Goal: Transaction & Acquisition: Obtain resource

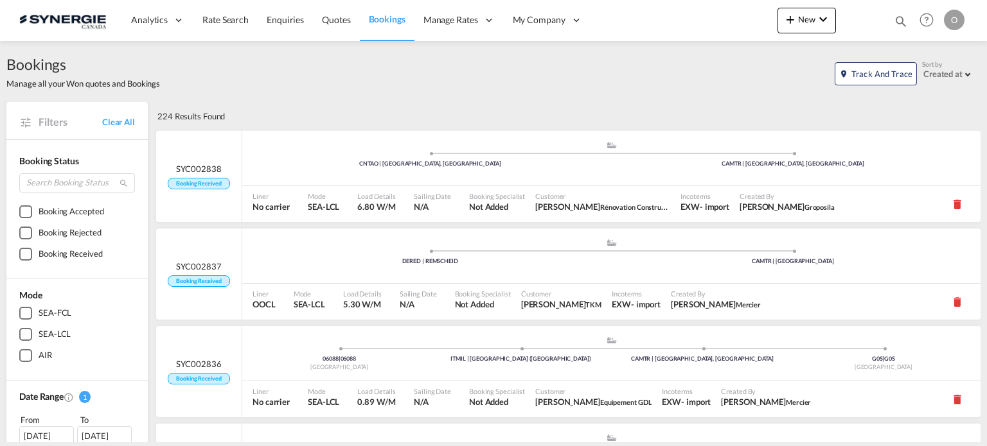
click at [892, 20] on div "Bookings Quotes Enquiries Help Resources Product Release O My Profile Logout" at bounding box center [927, 20] width 82 height 40
click at [901, 20] on md-icon "icon-magnify" at bounding box center [901, 21] width 14 height 14
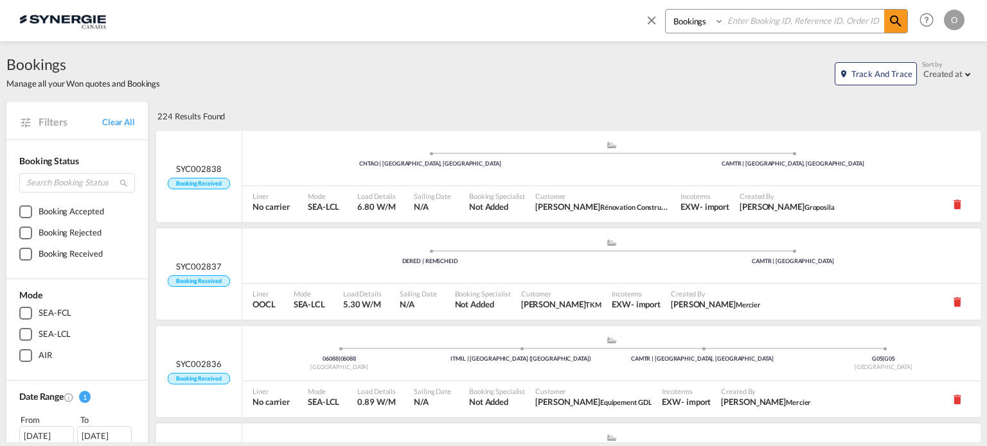
drag, startPoint x: 711, startPoint y: 22, endPoint x: 716, endPoint y: 32, distance: 10.9
click at [711, 22] on select "Bookings Quotes Enquiries" at bounding box center [696, 21] width 61 height 23
select select "Quotes"
click at [666, 10] on select "Bookings Quotes Enquiries" at bounding box center [696, 21] width 61 height 23
paste input "SYC000012467"
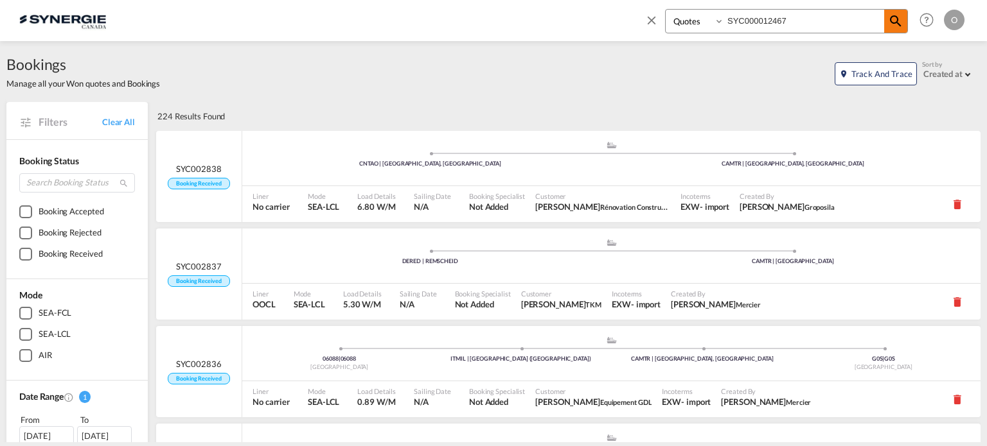
type input "SYC000012467"
click at [905, 20] on span at bounding box center [895, 21] width 23 height 23
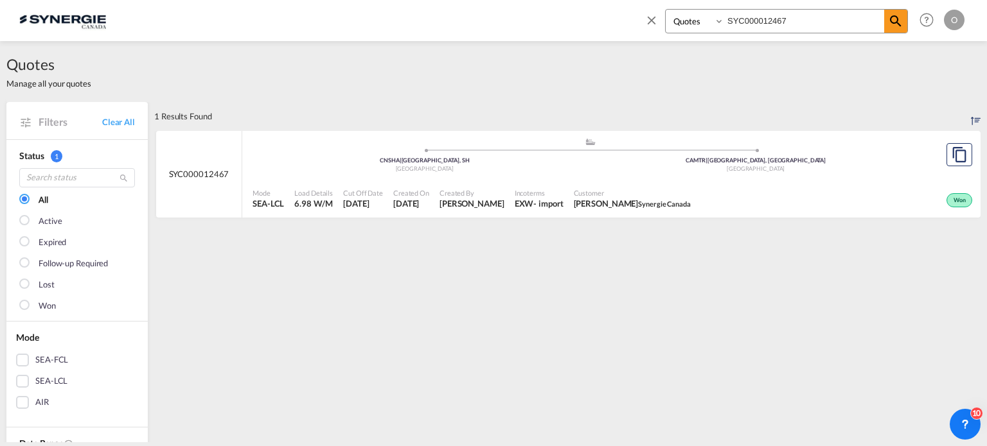
click at [775, 185] on div "Won" at bounding box center [835, 199] width 279 height 32
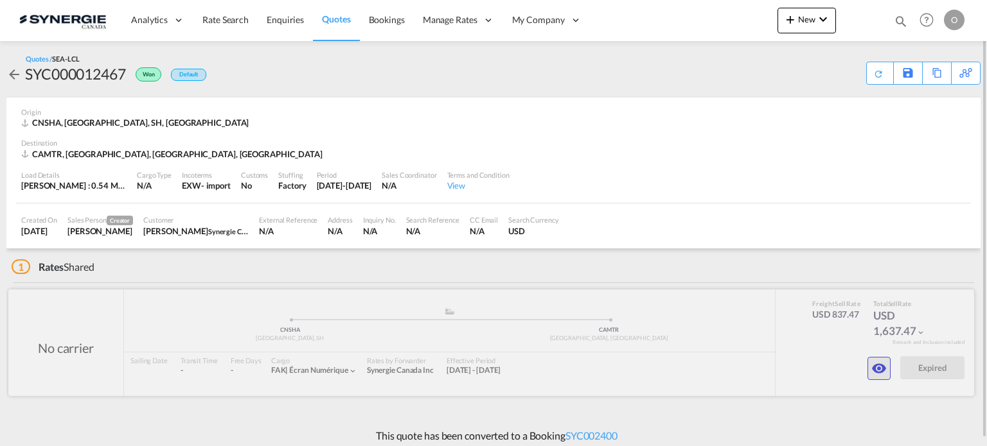
click at [883, 367] on md-icon "icon-eye" at bounding box center [878, 368] width 15 height 15
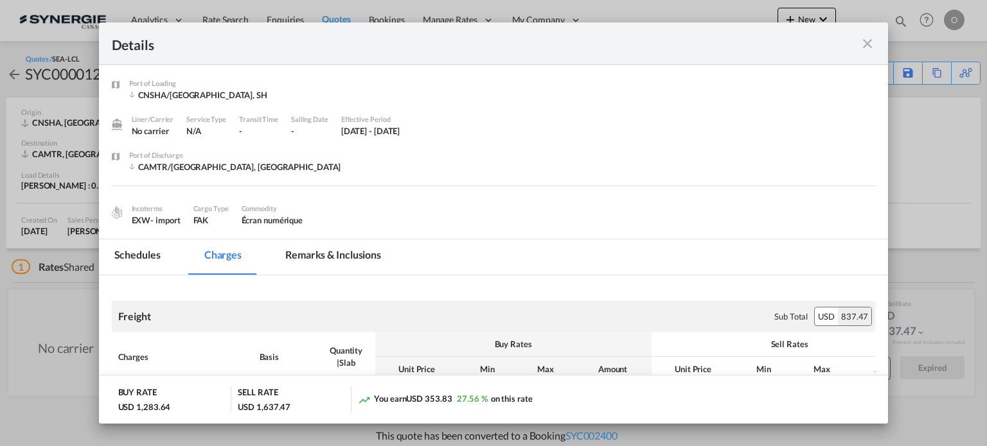
click at [872, 44] on md-icon "icon-close fg-AAA8AD m-0 cursor" at bounding box center [867, 43] width 15 height 15
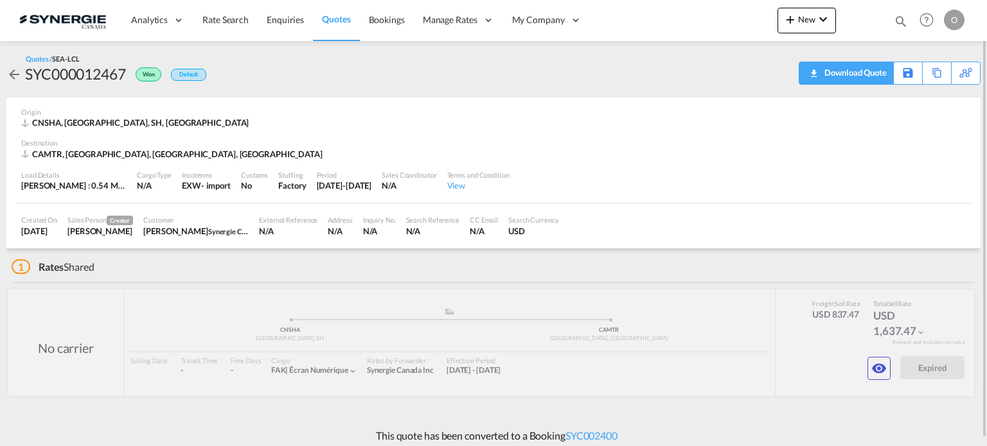
click at [874, 76] on div "Download Quote" at bounding box center [854, 72] width 66 height 21
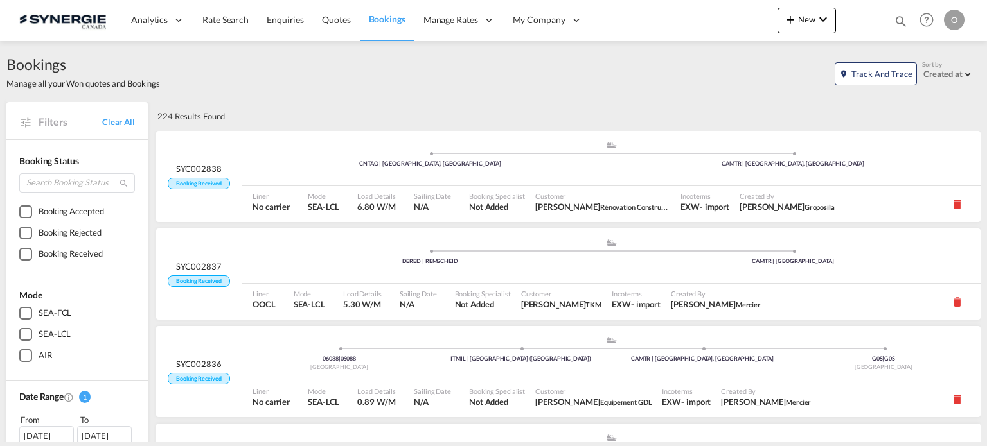
click at [896, 15] on md-icon "icon-magnify" at bounding box center [901, 21] width 14 height 14
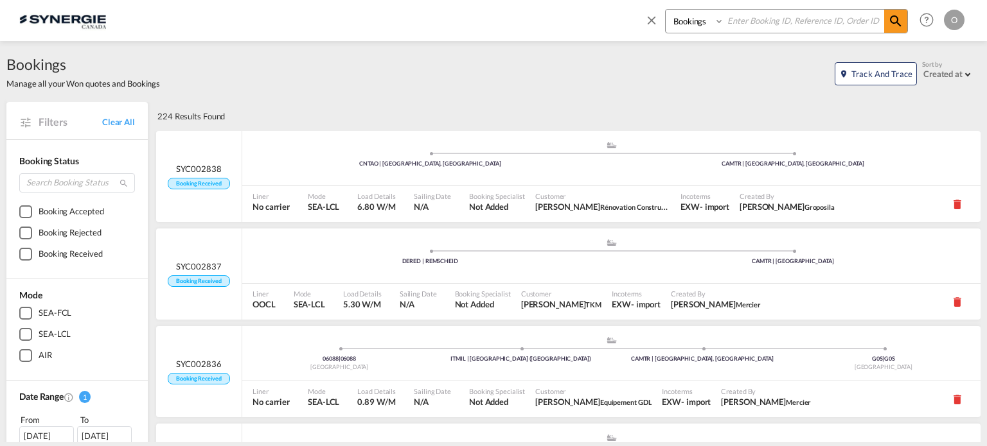
drag, startPoint x: 699, startPoint y: 22, endPoint x: 702, endPoint y: 31, distance: 8.7
click at [699, 24] on select "Bookings Quotes Enquiries" at bounding box center [696, 21] width 61 height 23
select select "Quotes"
click at [666, 10] on select "Bookings Quotes Enquiries" at bounding box center [696, 21] width 61 height 23
click at [740, 25] on input at bounding box center [804, 21] width 160 height 22
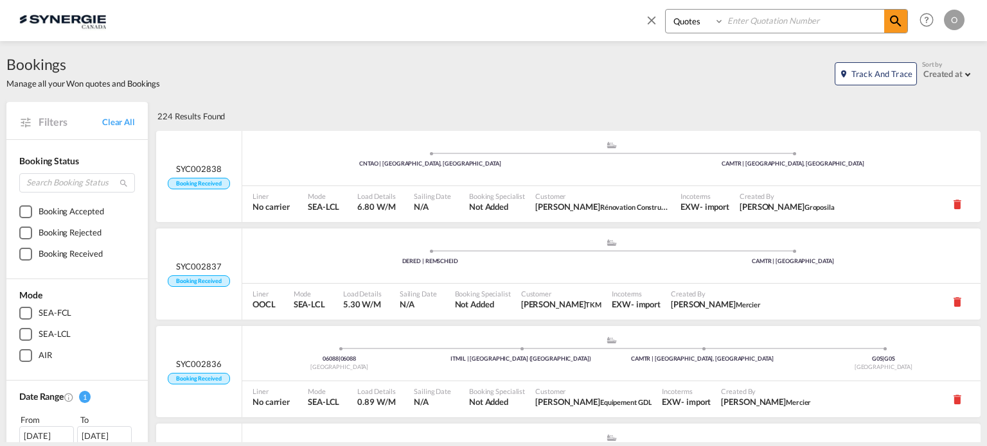
paste input "SYC000013883"
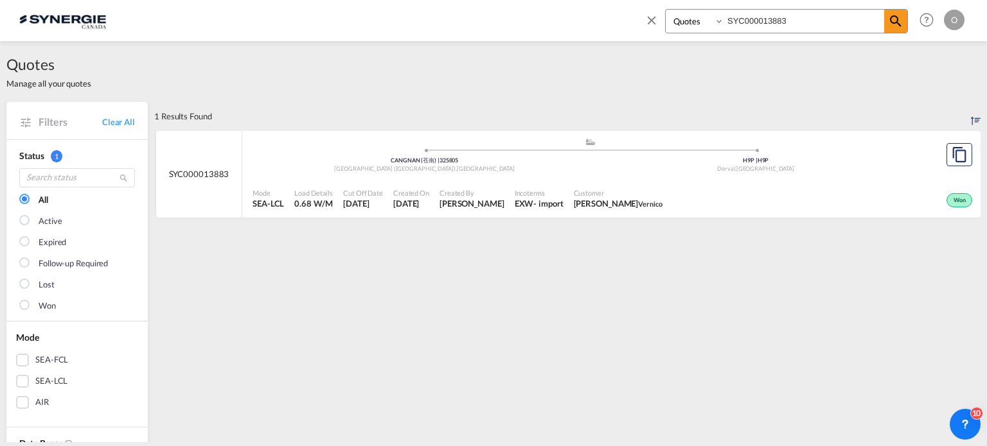
click at [808, 194] on div "Won" at bounding box center [821, 199] width 308 height 32
click at [811, 25] on input "SYC000013883" at bounding box center [804, 21] width 160 height 22
paste input "627"
type input "SYC000013627"
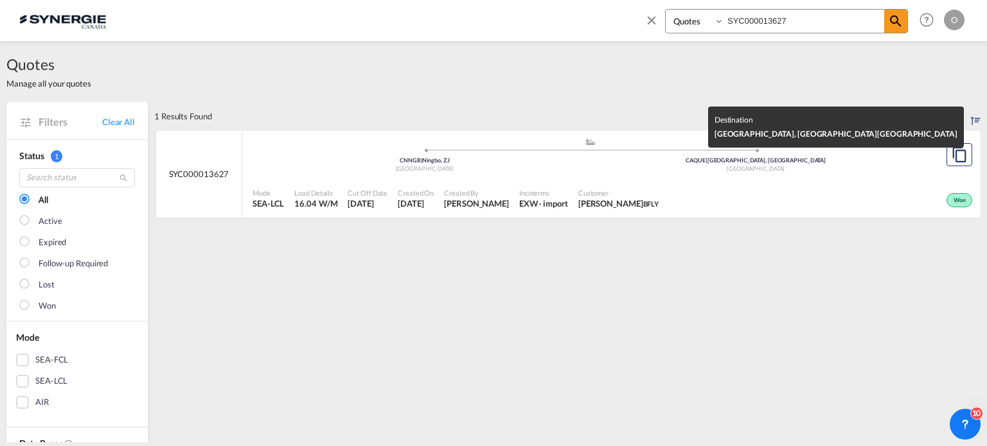
drag, startPoint x: 713, startPoint y: 167, endPoint x: 720, endPoint y: 169, distance: 6.7
click at [713, 166] on div "Canada" at bounding box center [755, 169] width 331 height 8
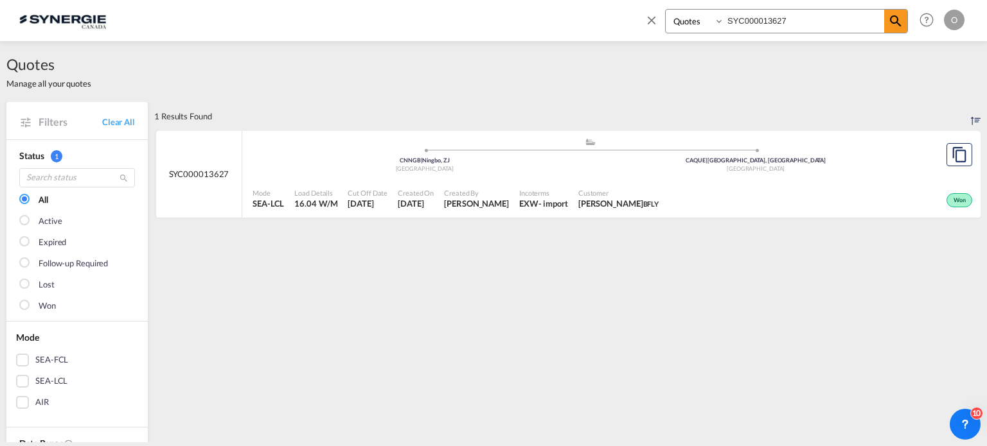
drag, startPoint x: 779, startPoint y: 32, endPoint x: 773, endPoint y: 24, distance: 9.8
click at [779, 31] on div "Bookings Quotes Enquiries SYC000013627" at bounding box center [786, 21] width 243 height 24
click at [772, 22] on input "SYC000013627" at bounding box center [804, 21] width 160 height 22
click at [888, 21] on md-icon "icon-magnify" at bounding box center [895, 20] width 15 height 15
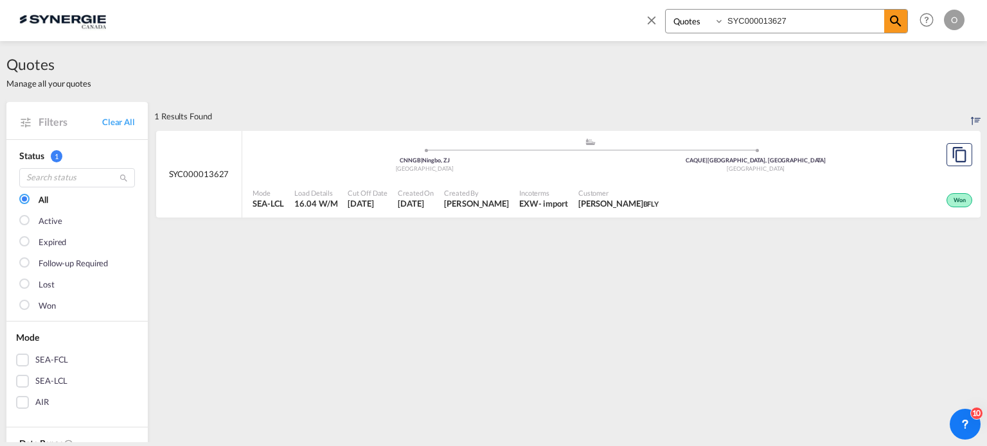
click at [691, 197] on div "Won" at bounding box center [820, 199] width 312 height 32
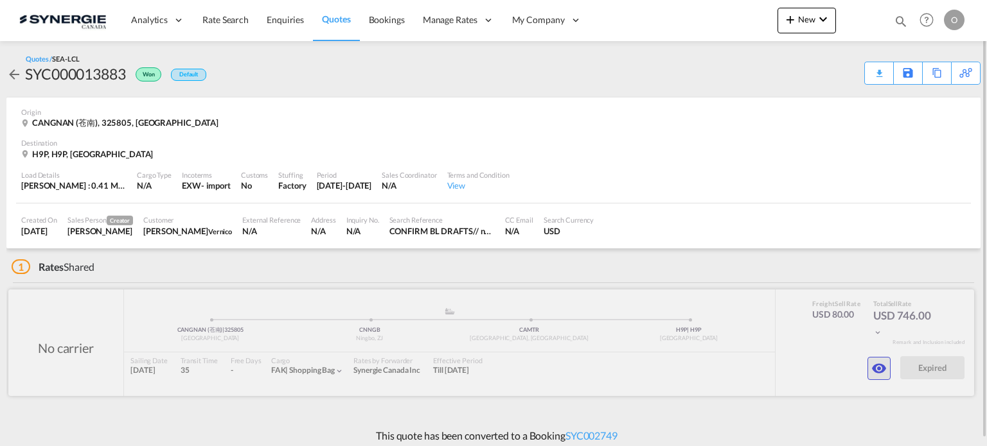
click at [876, 357] on button "button" at bounding box center [878, 368] width 23 height 23
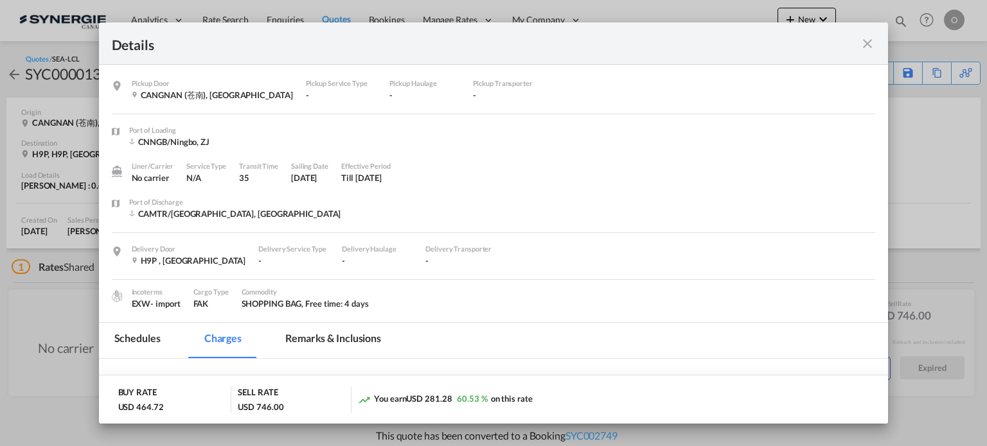
click at [866, 40] on md-icon "icon-close fg-AAA8AD m-0 cursor" at bounding box center [867, 43] width 15 height 15
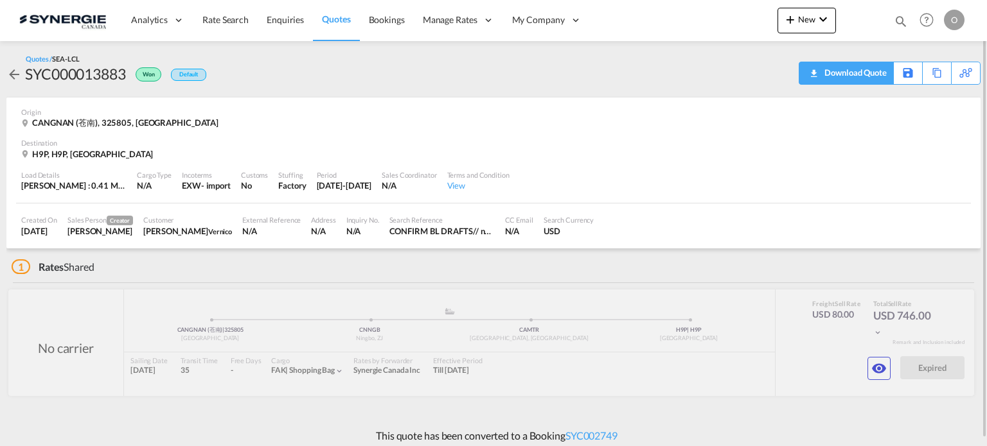
click at [871, 70] on div "Download Quote" at bounding box center [854, 72] width 66 height 21
click at [898, 17] on md-icon "icon-magnify" at bounding box center [901, 21] width 14 height 14
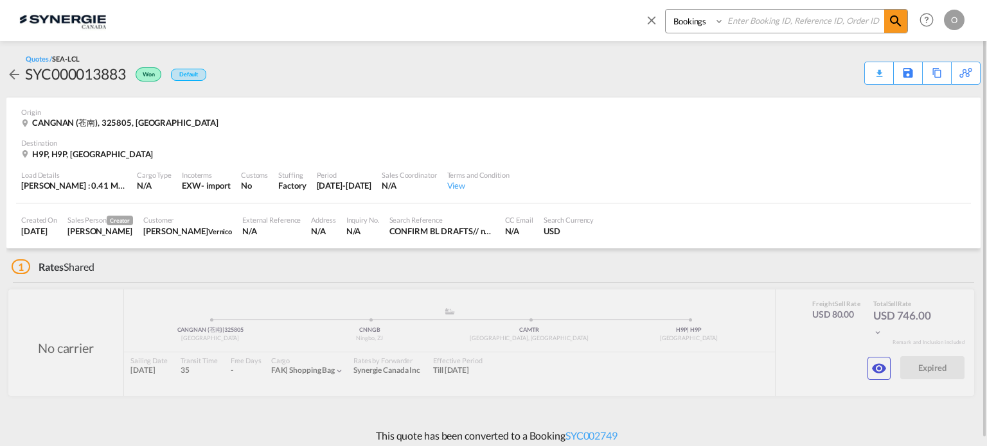
click at [691, 24] on select "Bookings Quotes Enquiries" at bounding box center [696, 21] width 61 height 23
select select "Quotes"
click at [666, 10] on select "Bookings Quotes Enquiries" at bounding box center [696, 21] width 61 height 23
paste input "SYC000013546"
type input "SYC000013546"
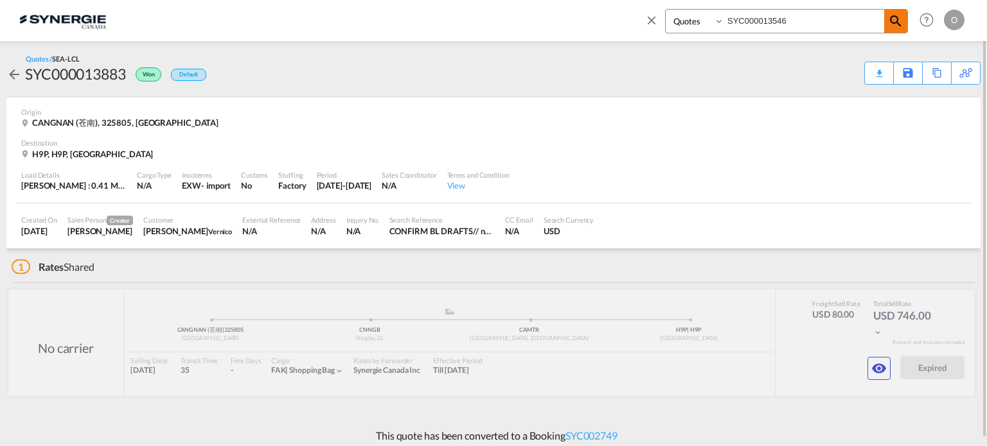
click at [899, 17] on md-icon "icon-magnify" at bounding box center [895, 20] width 15 height 15
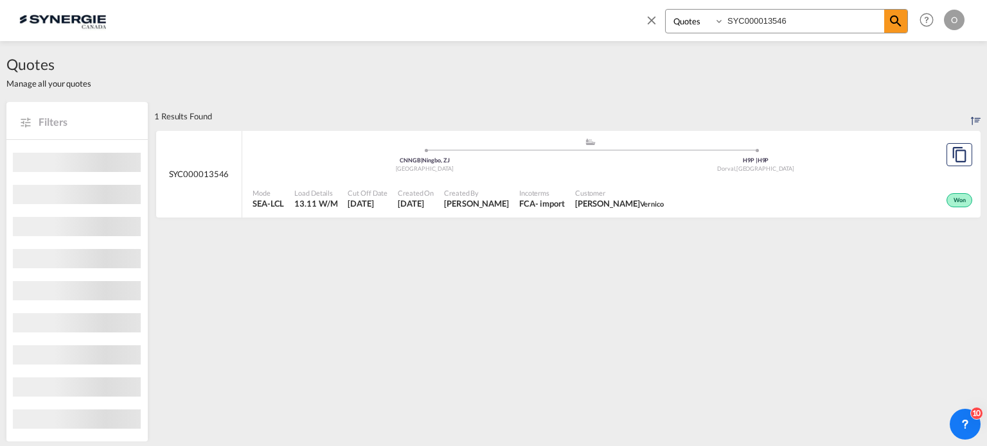
click at [720, 189] on div "Won" at bounding box center [822, 199] width 306 height 32
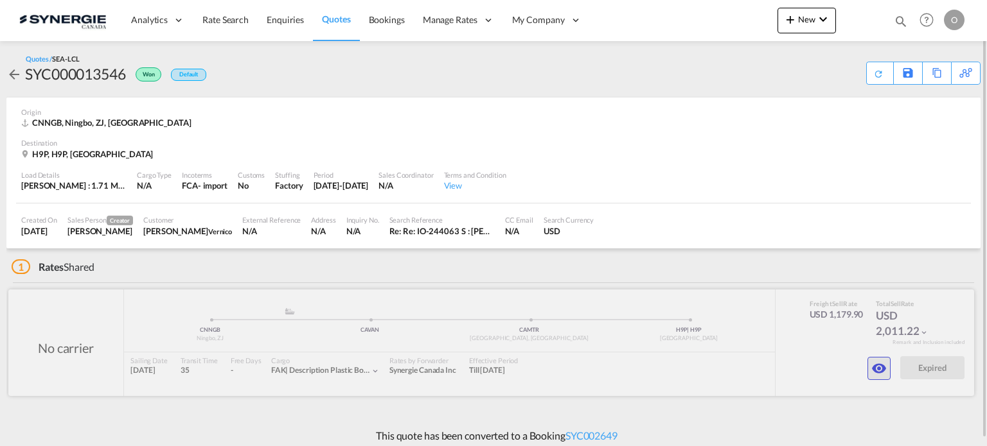
click at [879, 364] on md-icon "icon-eye" at bounding box center [878, 368] width 15 height 15
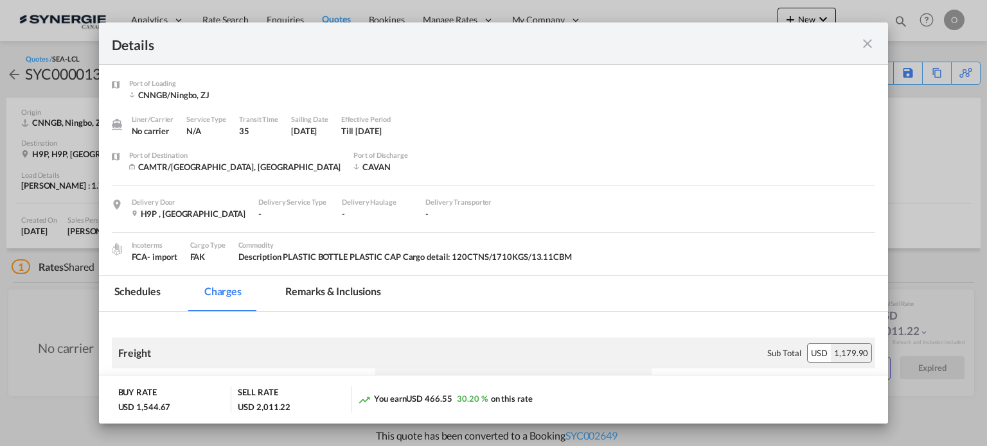
click at [872, 40] on md-icon "icon-close fg-AAA8AD m-0 cursor" at bounding box center [867, 43] width 15 height 15
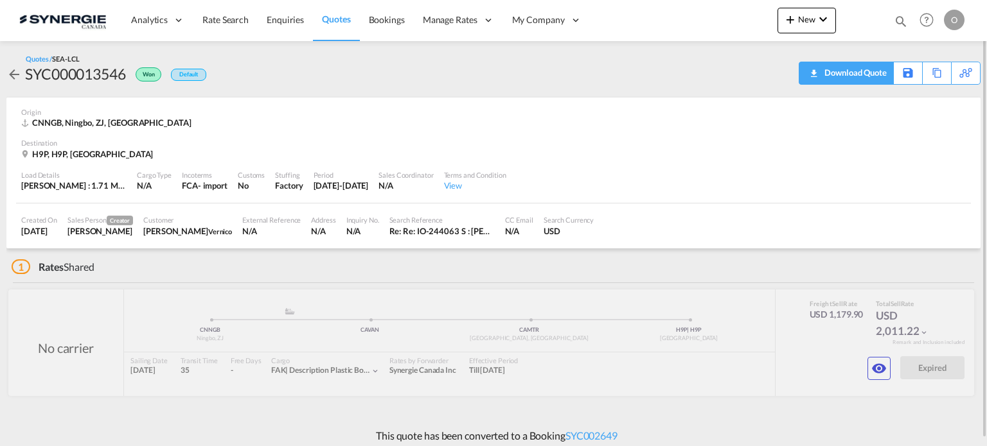
click at [871, 71] on div "Download Quote" at bounding box center [854, 72] width 66 height 21
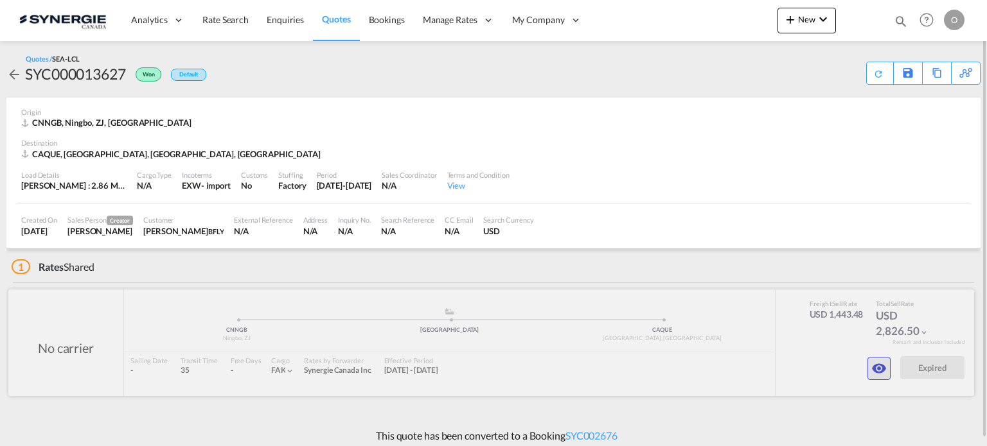
click at [873, 371] on md-icon "icon-eye" at bounding box center [878, 368] width 15 height 15
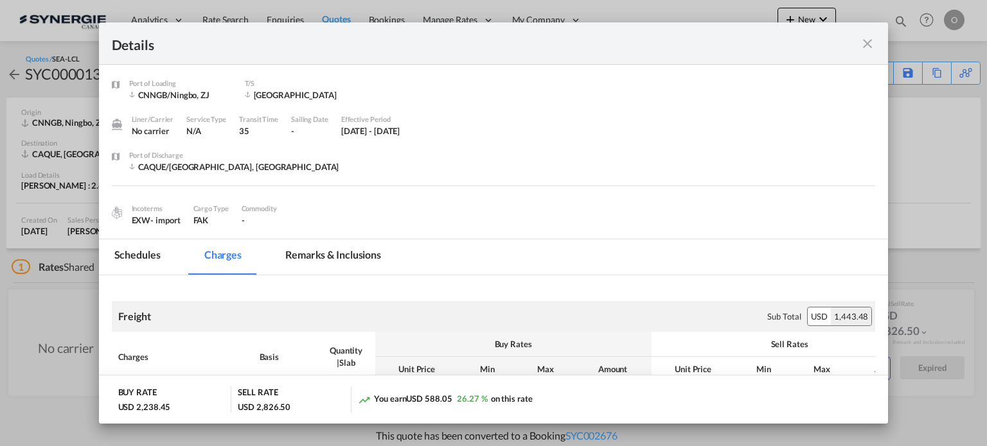
click at [863, 45] on md-icon "icon-close fg-AAA8AD m-0 cursor" at bounding box center [867, 43] width 15 height 15
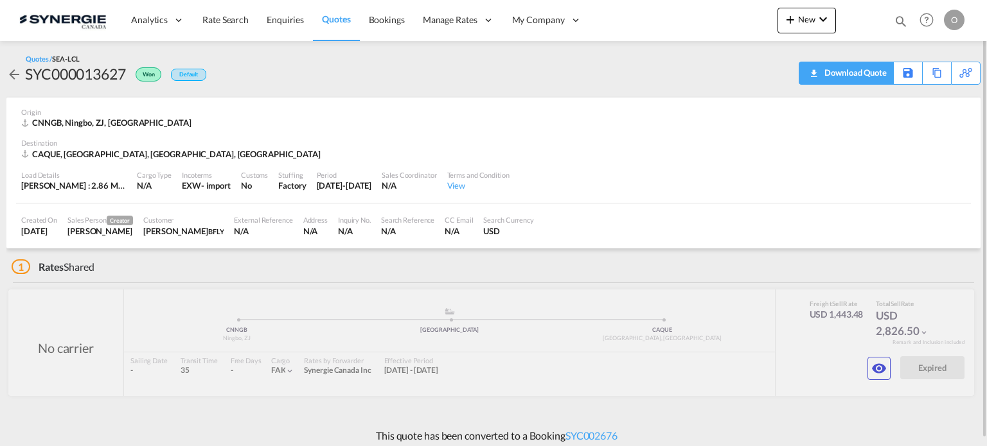
click at [872, 80] on div "Download Quote" at bounding box center [854, 72] width 66 height 21
click at [876, 75] on div "Download Quote" at bounding box center [854, 72] width 66 height 21
click at [877, 364] on md-icon "icon-eye" at bounding box center [878, 368] width 15 height 15
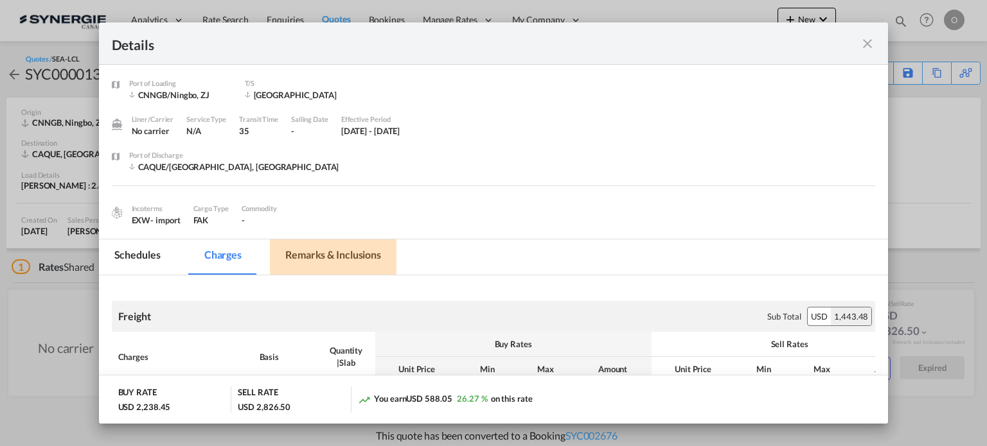
click at [346, 253] on md-tab-item "Remarks & Inclusions" at bounding box center [333, 257] width 127 height 35
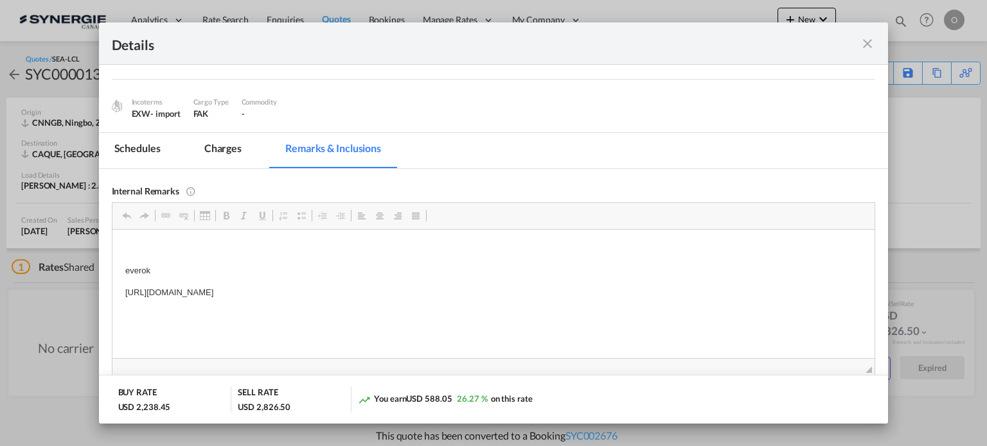
scroll to position [214, 0]
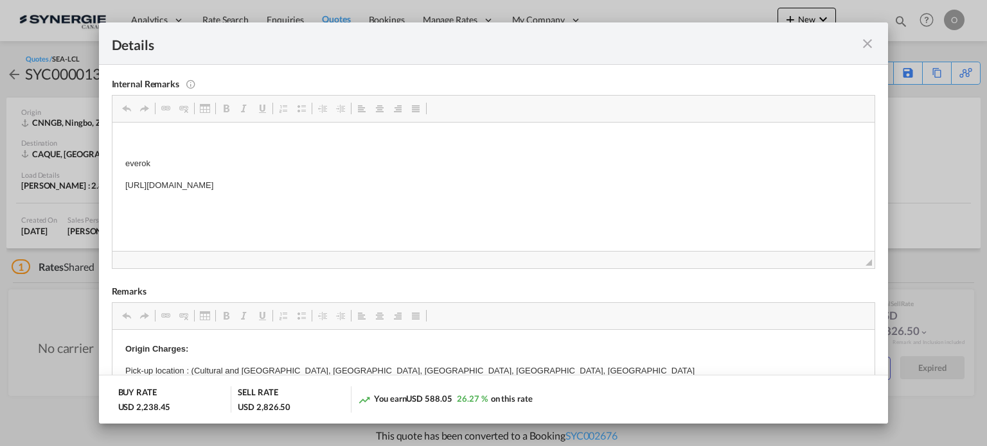
drag, startPoint x: 121, startPoint y: 186, endPoint x: 460, endPoint y: 193, distance: 339.3
click at [477, 200] on span "Copy" at bounding box center [475, 193] width 40 height 19
copy p "https://app.frontapp.com/open/cnv_pxseqof?key=PgPosdyc3R8bTo6aPfKZwxyFRE-Vtbdv"
click at [869, 36] on md-icon "icon-close fg-AAA8AD m-0 cursor" at bounding box center [867, 43] width 15 height 15
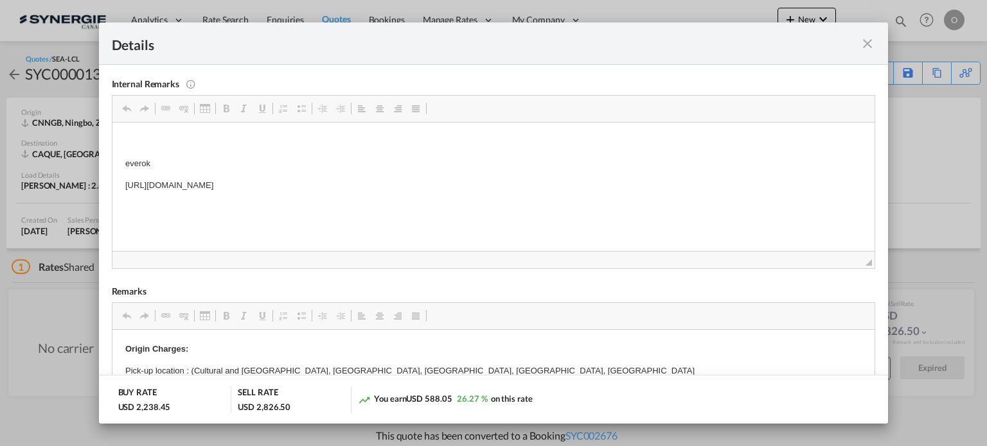
scroll to position [57, 0]
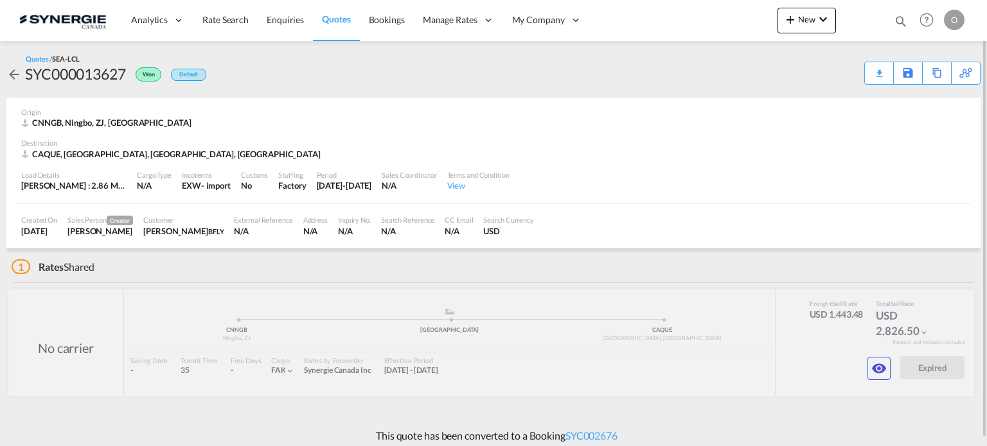
click at [901, 18] on md-icon "icon-magnify" at bounding box center [901, 21] width 14 height 14
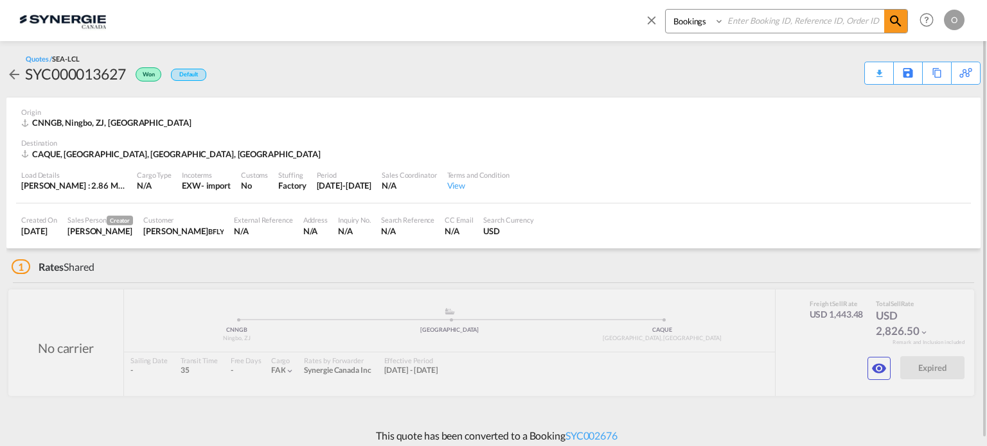
click at [691, 20] on select "Bookings Quotes Enquiries" at bounding box center [696, 21] width 61 height 23
select select "Quotes"
click at [666, 10] on select "Bookings Quotes Enquiries" at bounding box center [696, 21] width 61 height 23
click at [739, 27] on input at bounding box center [804, 21] width 160 height 22
paste input "SYC000013664"
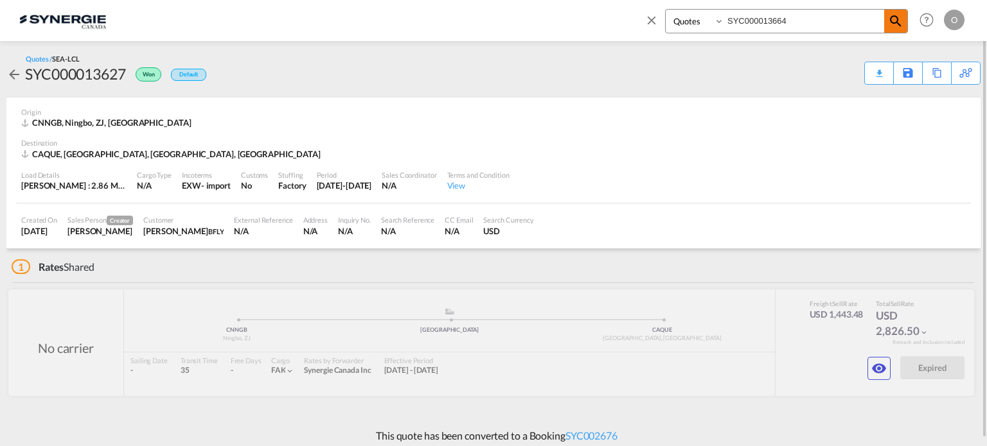
type input "SYC000013664"
click at [897, 14] on md-icon "icon-magnify" at bounding box center [895, 20] width 15 height 15
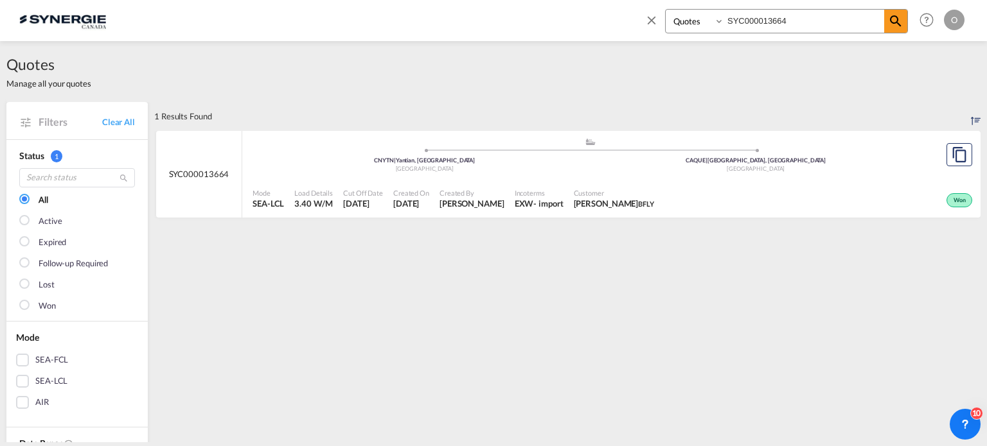
click at [708, 154] on ul ".a{fill:#aaa8ad;} .a{fill:#aaa8ad;} CNYTN | Yantian, GD China CAQUE | Quebec, Q…" at bounding box center [590, 153] width 662 height 6
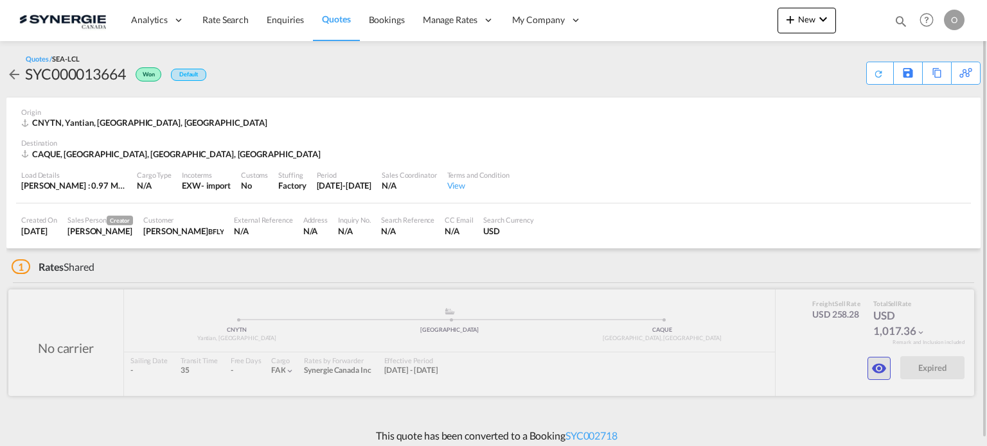
click at [872, 366] on md-icon "icon-eye" at bounding box center [878, 368] width 15 height 15
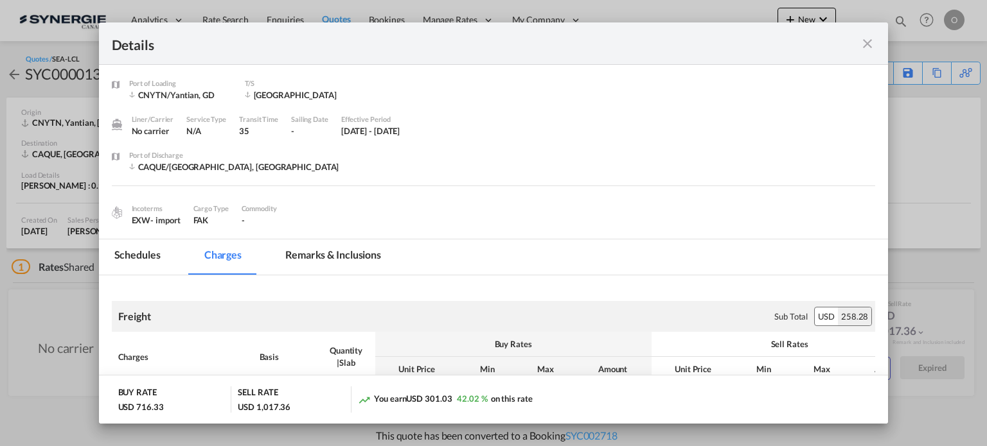
click at [869, 44] on md-icon "icon-close fg-AAA8AD m-0 cursor" at bounding box center [867, 43] width 15 height 15
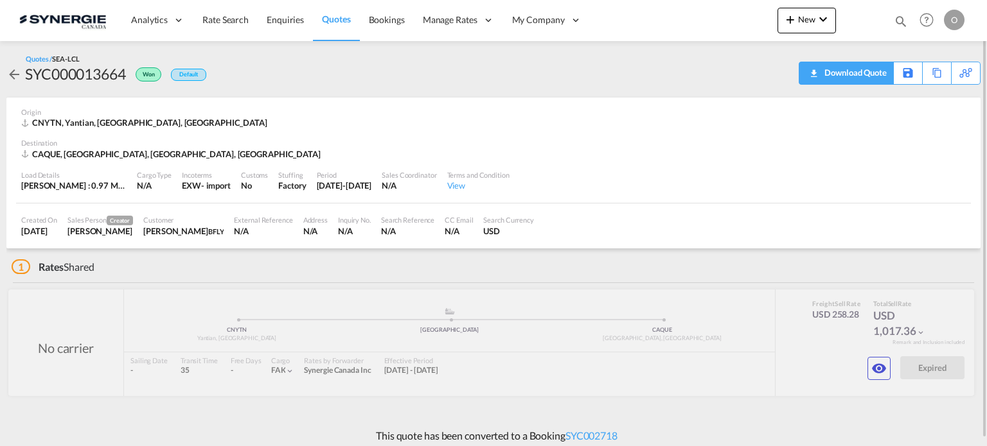
click at [876, 76] on div "Download Quote" at bounding box center [854, 72] width 66 height 21
